Goal: Task Accomplishment & Management: Manage account settings

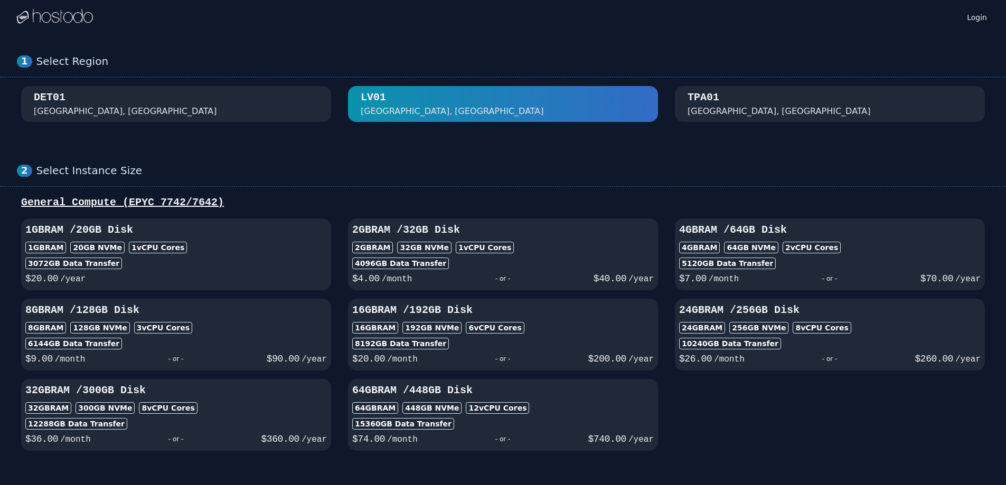
click at [233, 109] on div "DET01 [GEOGRAPHIC_DATA], [GEOGRAPHIC_DATA]" at bounding box center [176, 103] width 285 height 27
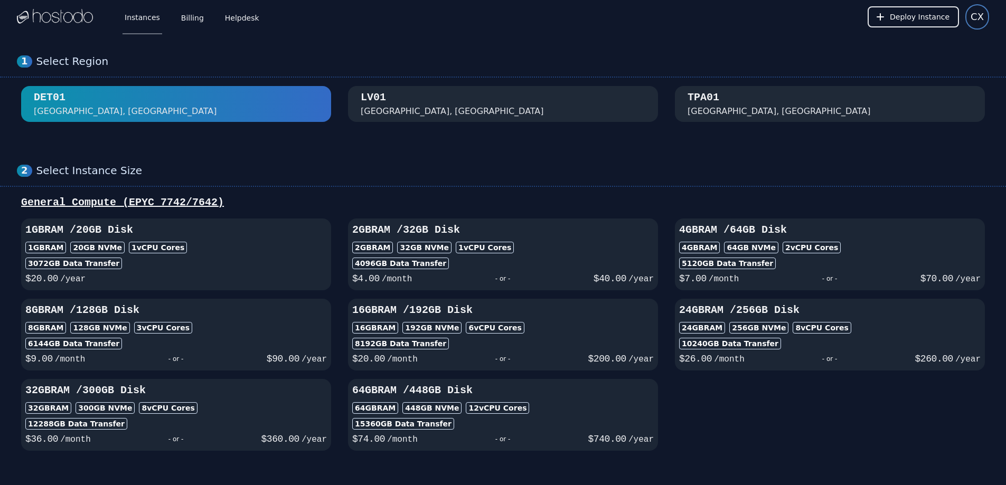
click at [975, 22] on span "CX" at bounding box center [977, 17] width 13 height 15
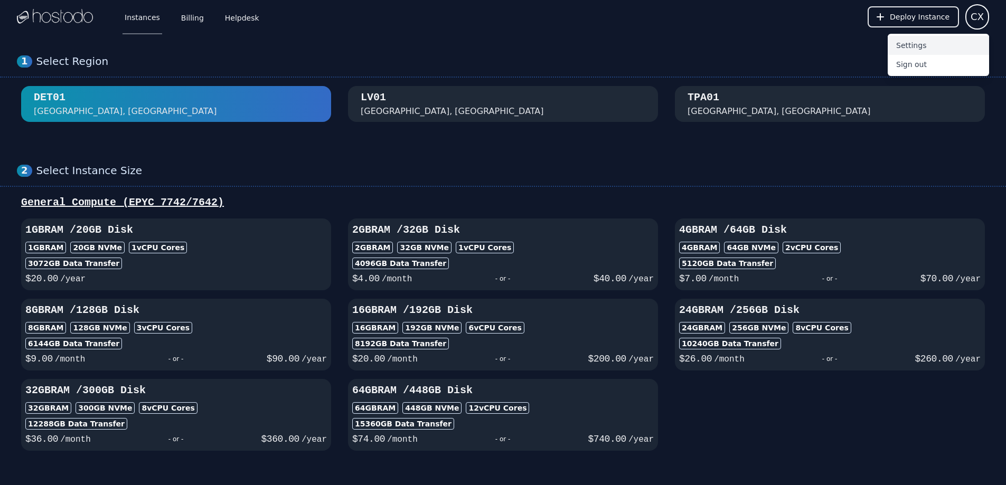
click at [942, 45] on button "Settings" at bounding box center [938, 45] width 101 height 19
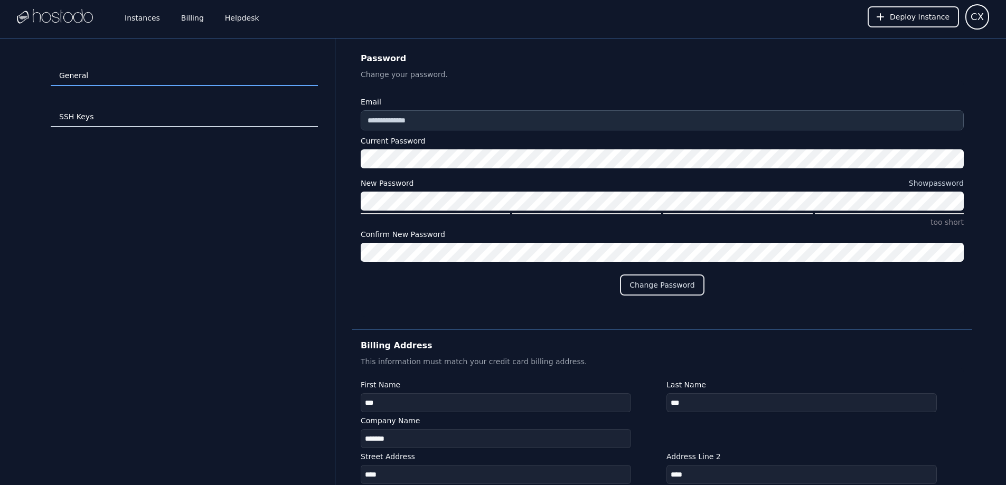
click at [142, 123] on link "SSH Keys" at bounding box center [184, 117] width 267 height 20
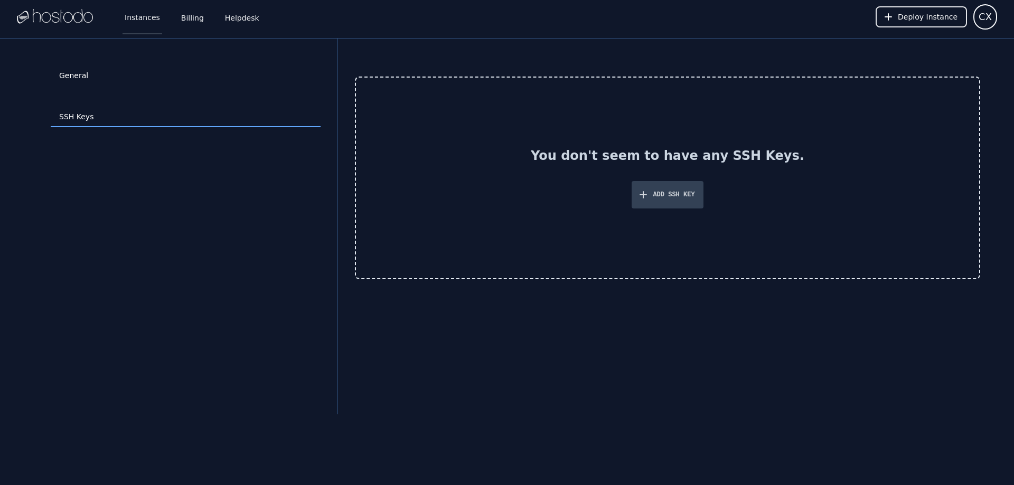
click at [133, 14] on link "Instances" at bounding box center [143, 16] width 40 height 35
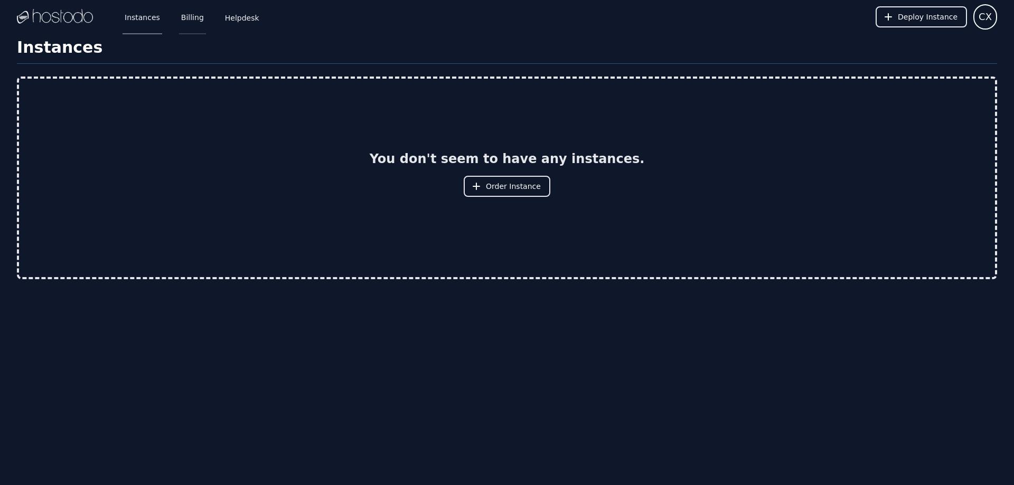
click at [179, 17] on link "Billing" at bounding box center [192, 16] width 27 height 35
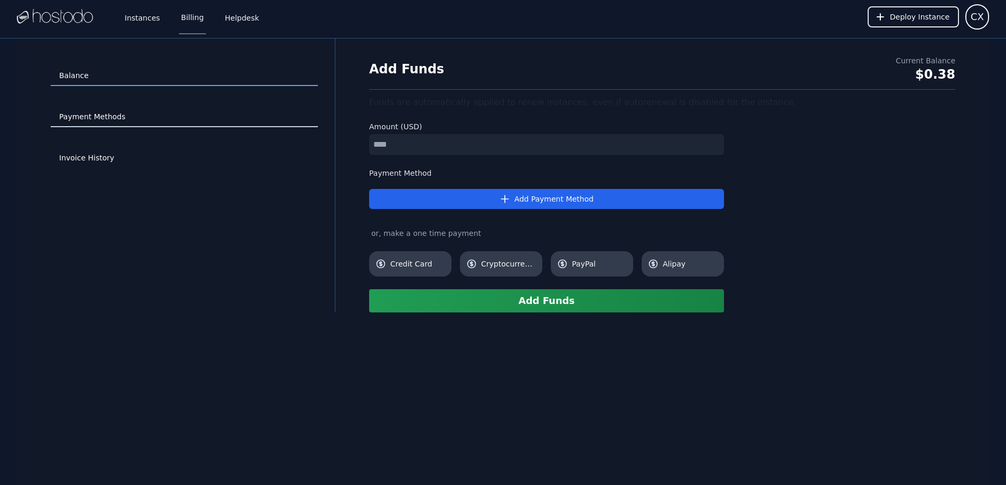
click at [131, 118] on link "Payment Methods" at bounding box center [184, 117] width 267 height 20
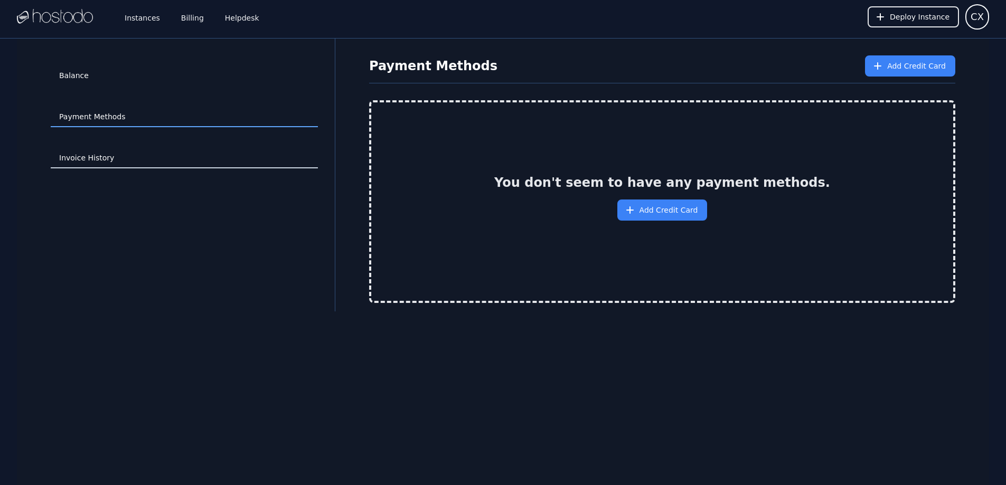
click at [102, 154] on link "Invoice History" at bounding box center [184, 158] width 267 height 20
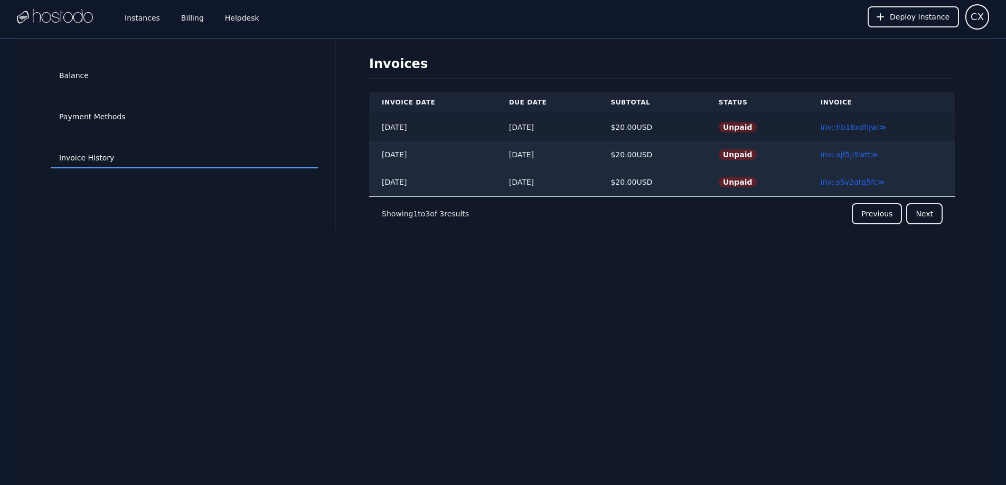
click at [734, 125] on span "Unpaid" at bounding box center [738, 127] width 38 height 11
drag, startPoint x: 735, startPoint y: 125, endPoint x: 767, endPoint y: 127, distance: 31.8
click at [767, 127] on td "Unpaid" at bounding box center [757, 128] width 102 height 28
click at [862, 130] on link "inv::hb16xdhjwi ≫" at bounding box center [854, 127] width 66 height 8
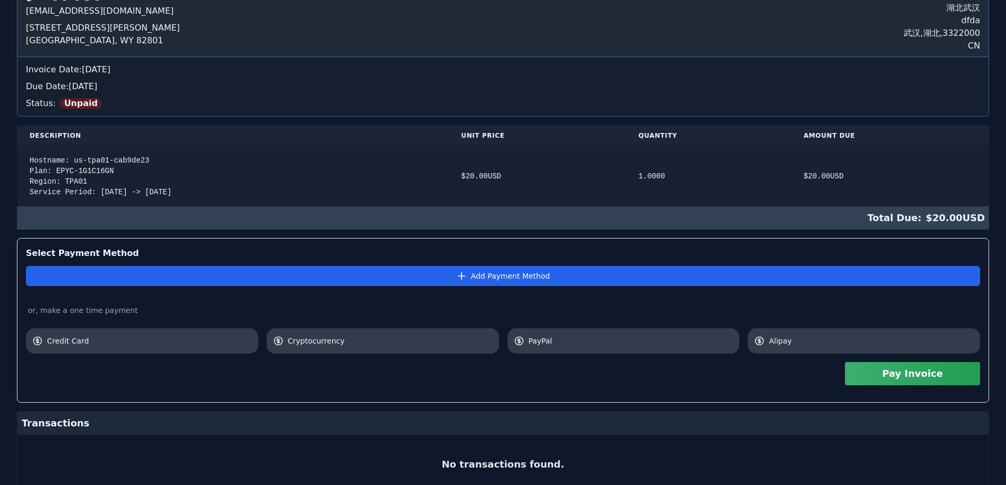
scroll to position [144, 0]
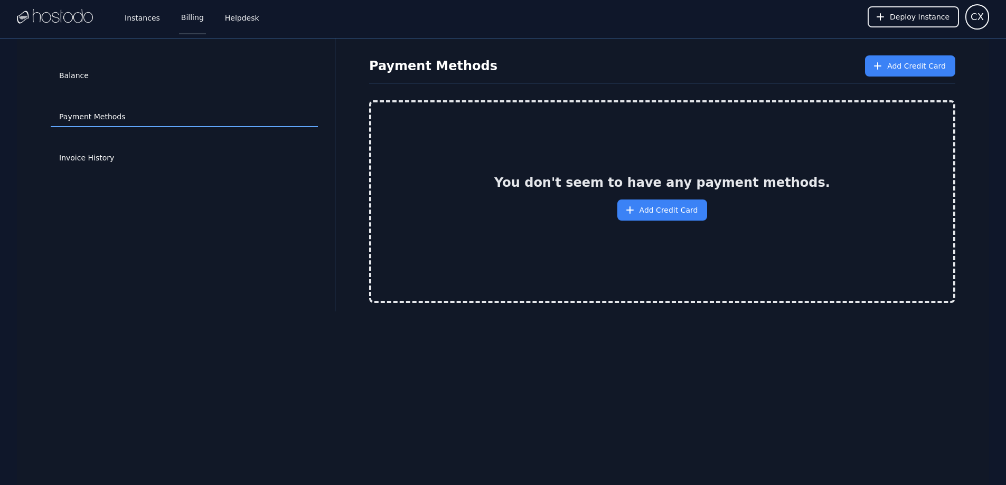
click at [188, 23] on link "Billing" at bounding box center [192, 16] width 27 height 35
